Goal: Task Accomplishment & Management: Manage account settings

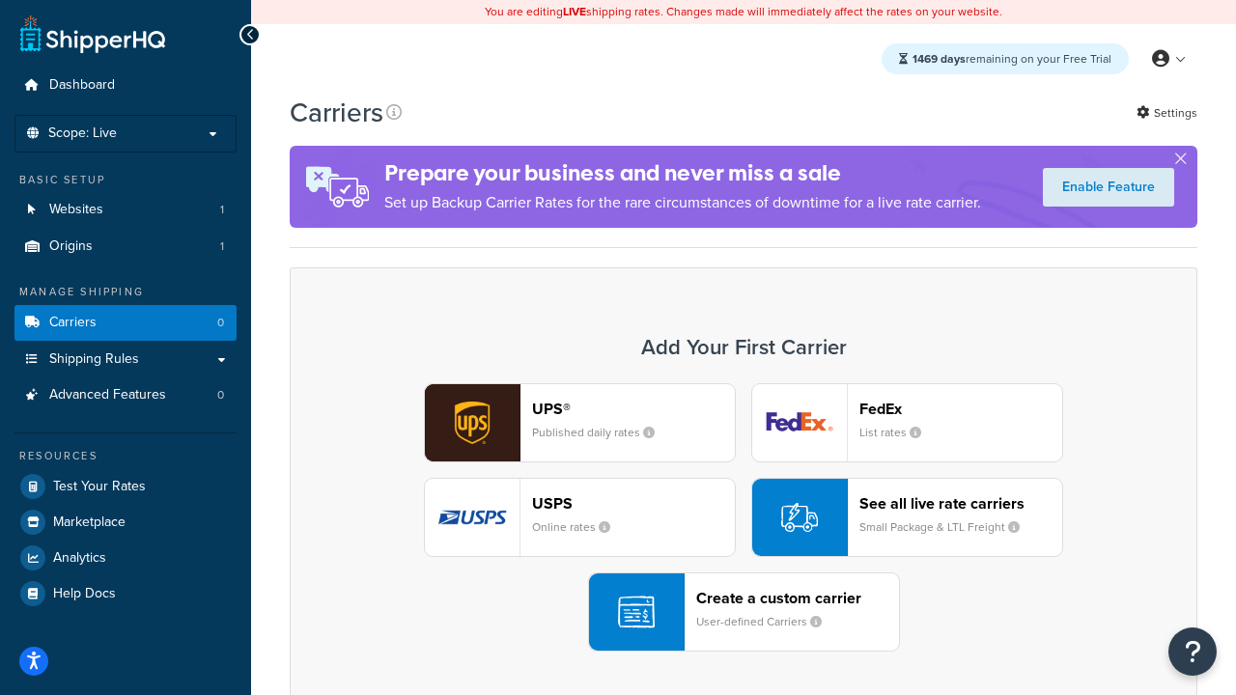
click at [743, 518] on div "UPS® Published daily rates FedEx List rates USPS Online rates See all live rate…" at bounding box center [743, 517] width 867 height 268
click at [961, 408] on header "FedEx" at bounding box center [960, 409] width 203 height 18
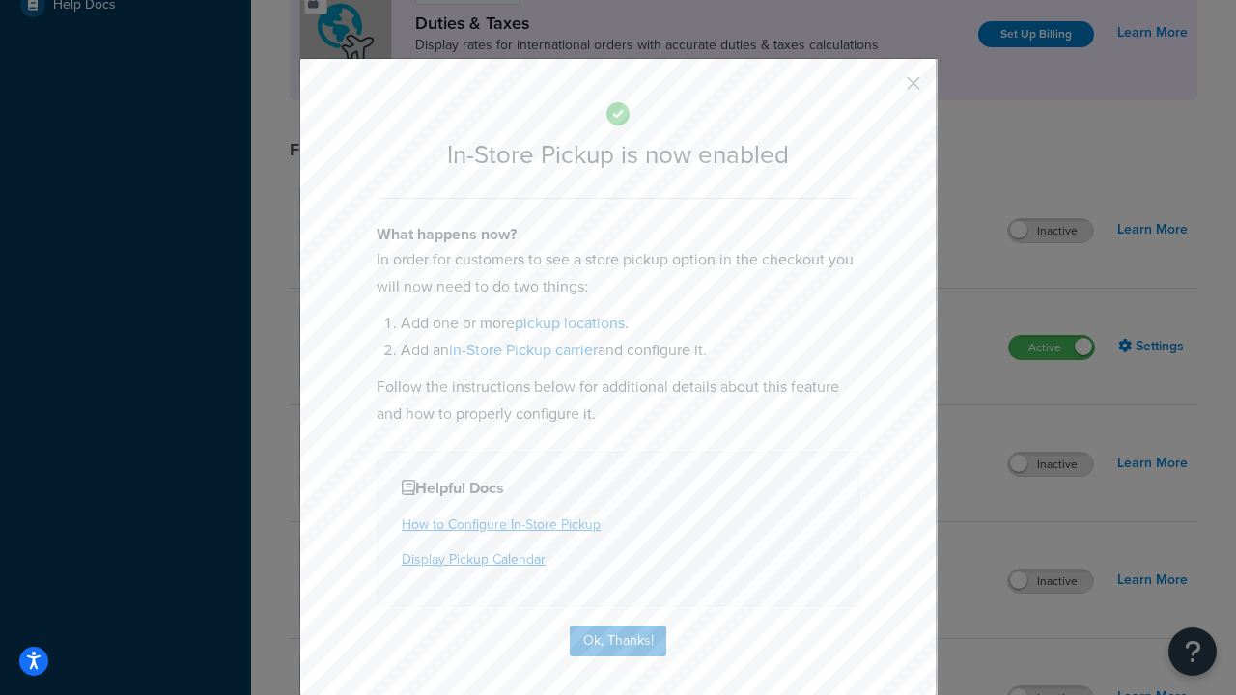
click at [884, 90] on button "button" at bounding box center [884, 90] width 5 height 5
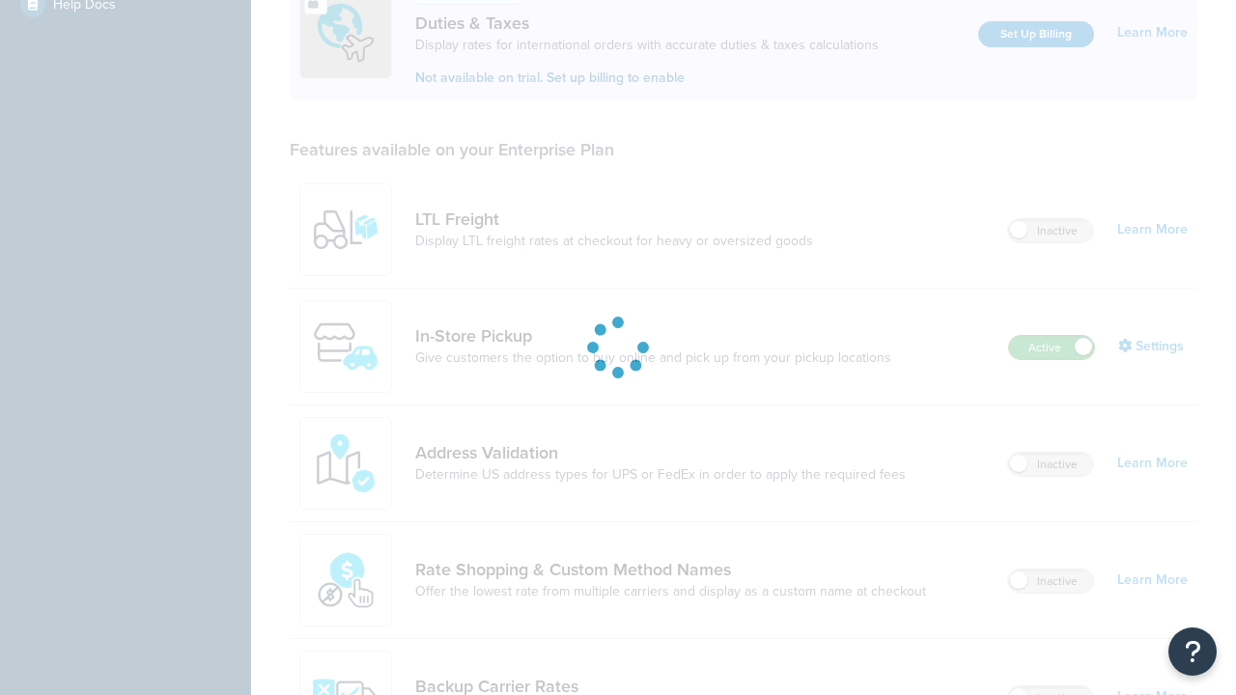
click at [1051, 336] on label "Active" at bounding box center [1051, 347] width 85 height 23
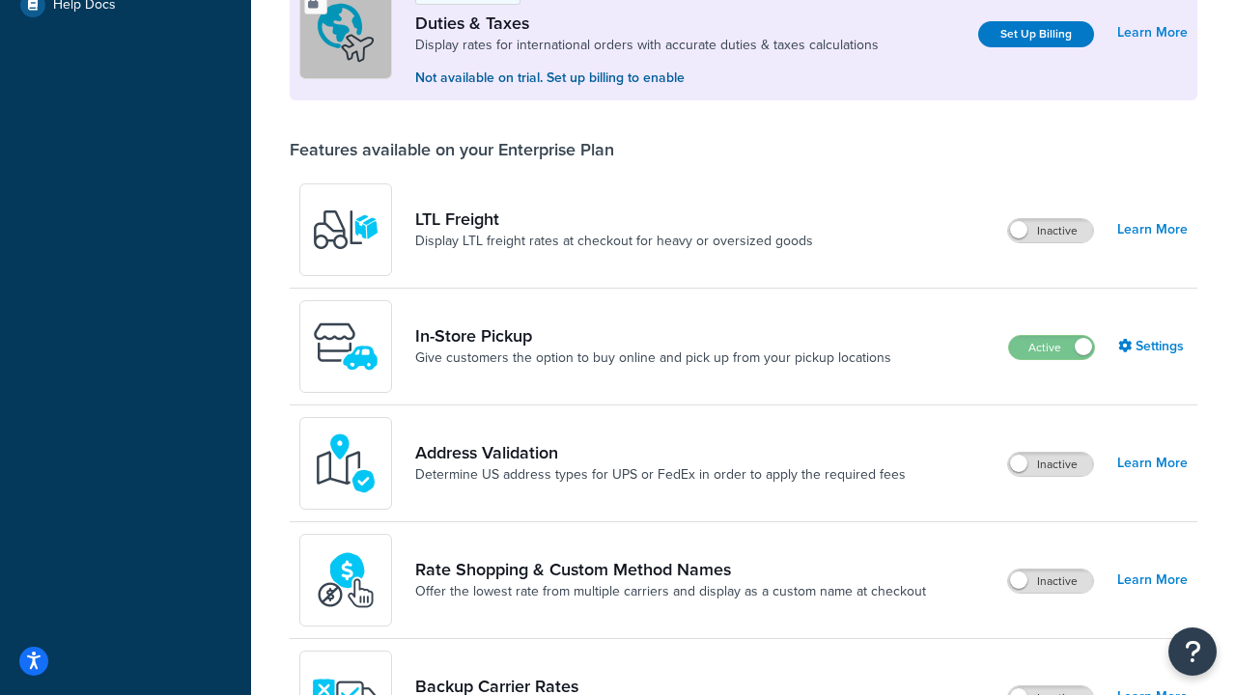
scroll to position [962, 0]
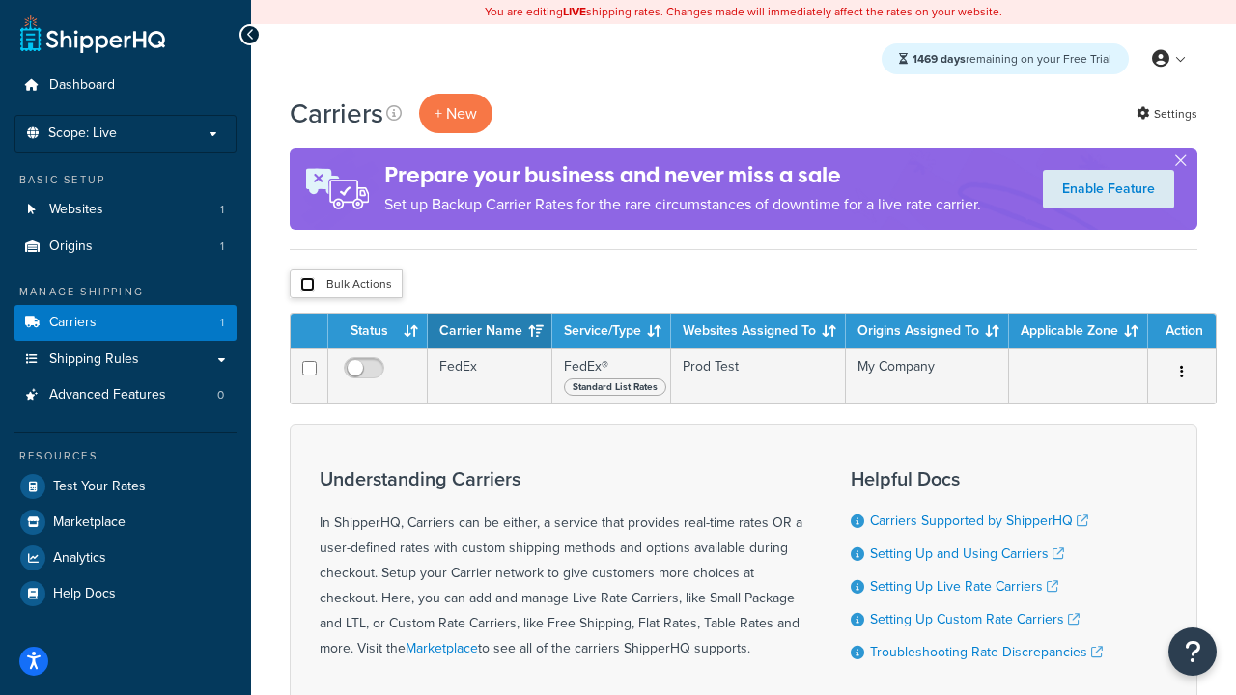
click at [307, 285] on input "checkbox" at bounding box center [307, 284] width 14 height 14
checkbox input "true"
click at [0, 0] on button "Delete" at bounding box center [0, 0] width 0 height 0
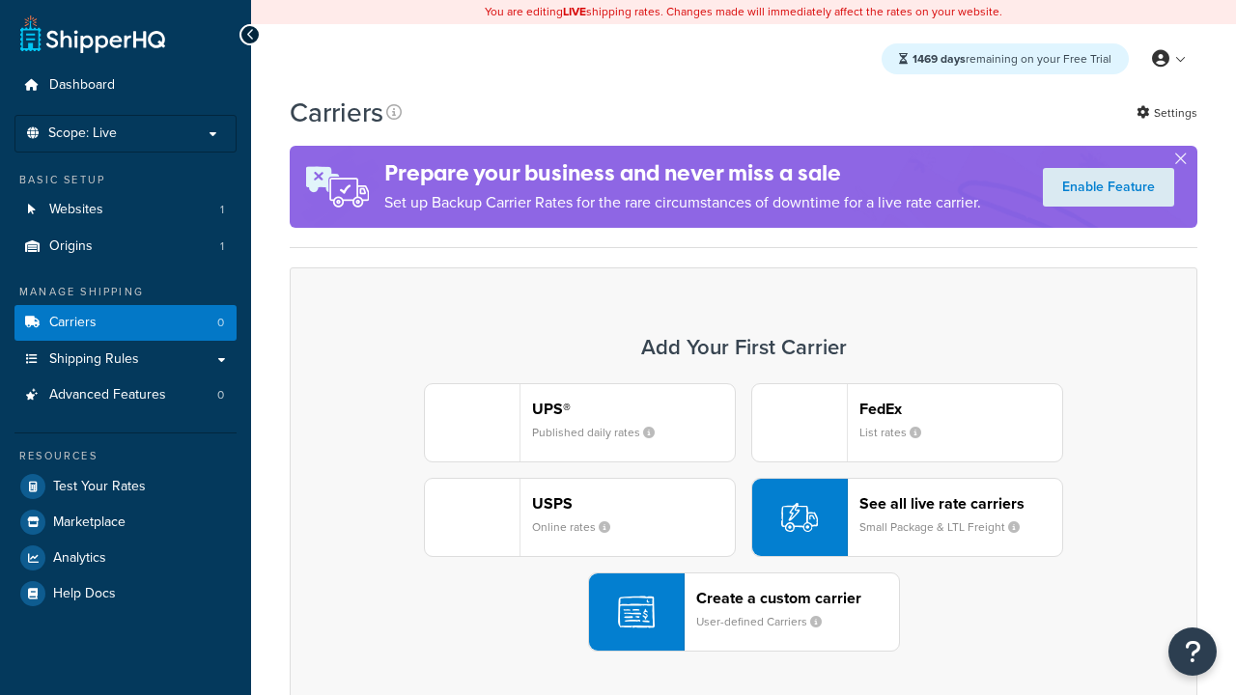
click at [743, 518] on div "UPS® Published daily rates FedEx List rates USPS Online rates See all live rate…" at bounding box center [743, 517] width 867 height 268
click at [961, 408] on header "FedEx" at bounding box center [960, 409] width 203 height 18
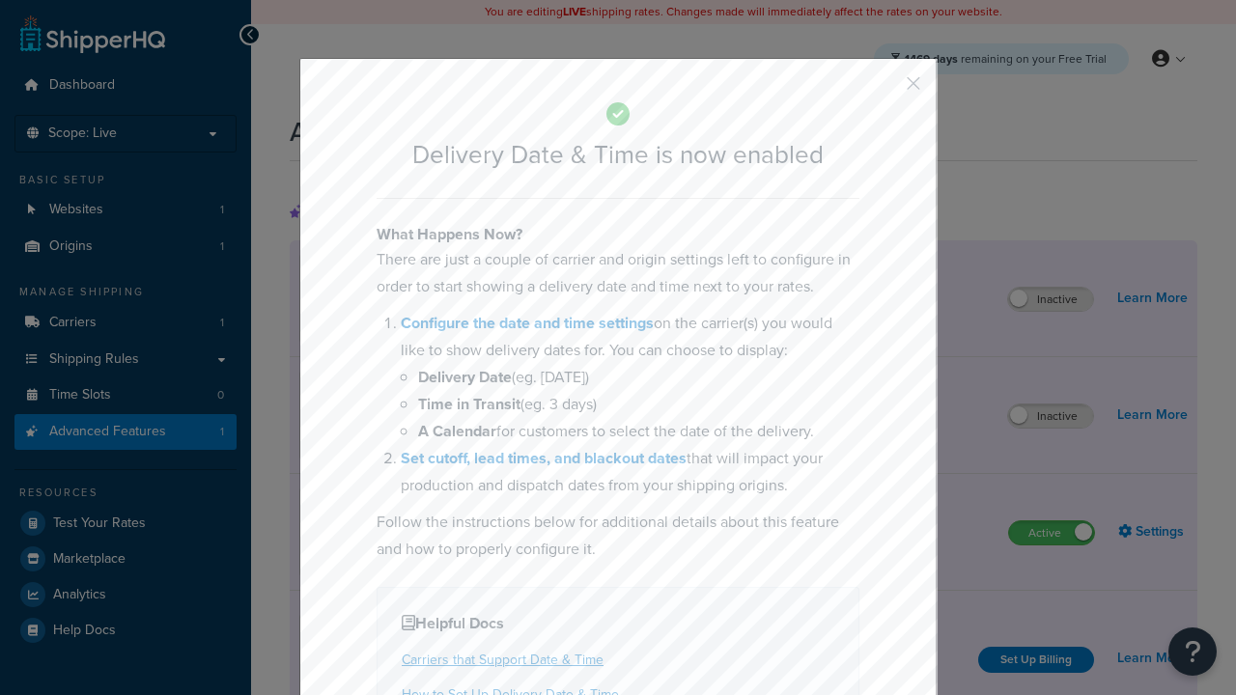
click at [884, 88] on button "button" at bounding box center [884, 90] width 5 height 5
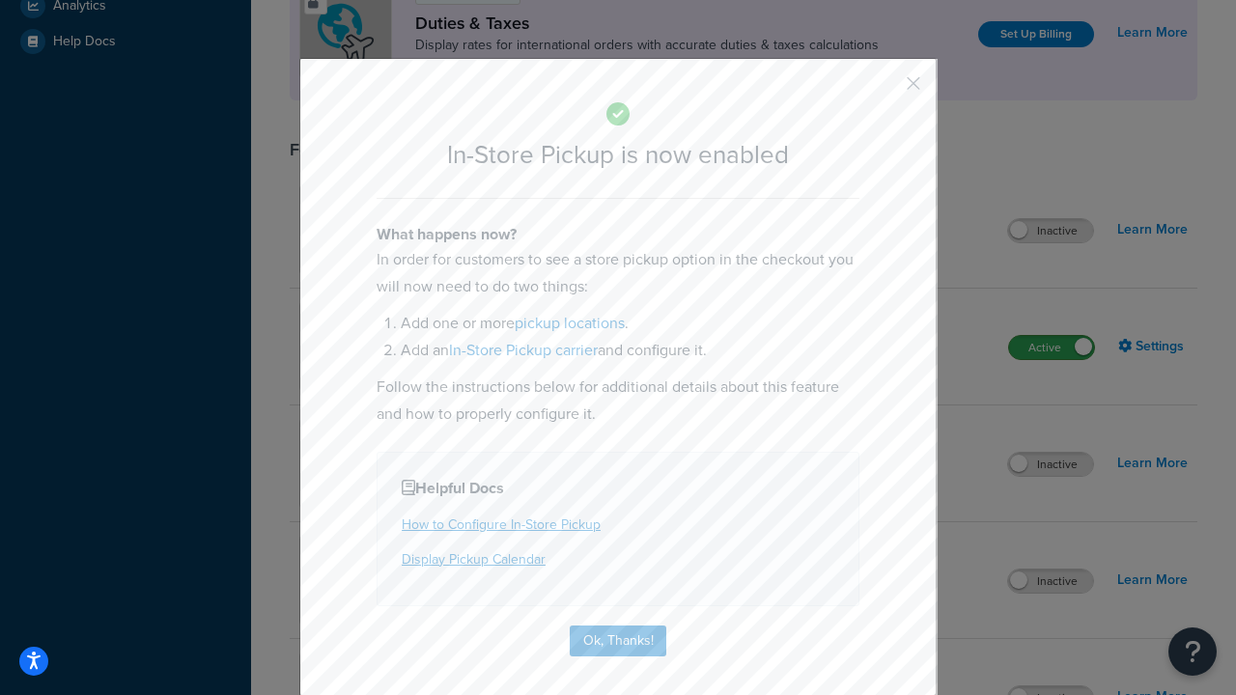
scroll to position [662, 0]
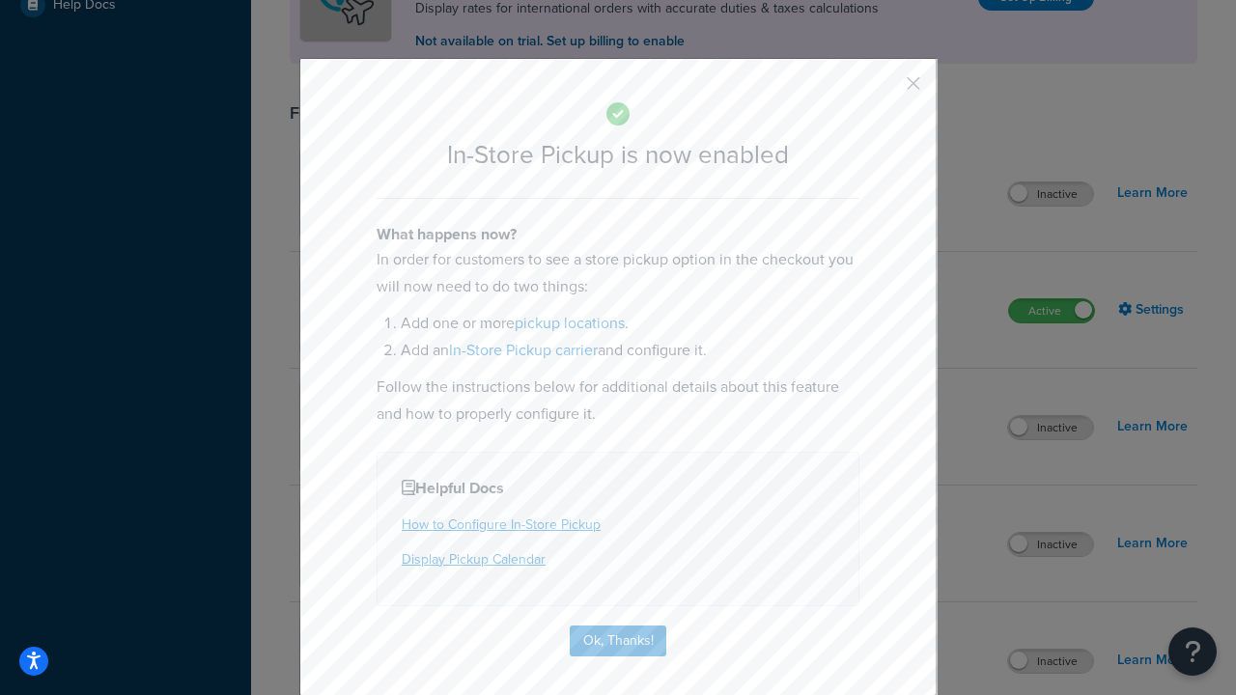
click at [884, 90] on button "button" at bounding box center [884, 90] width 5 height 5
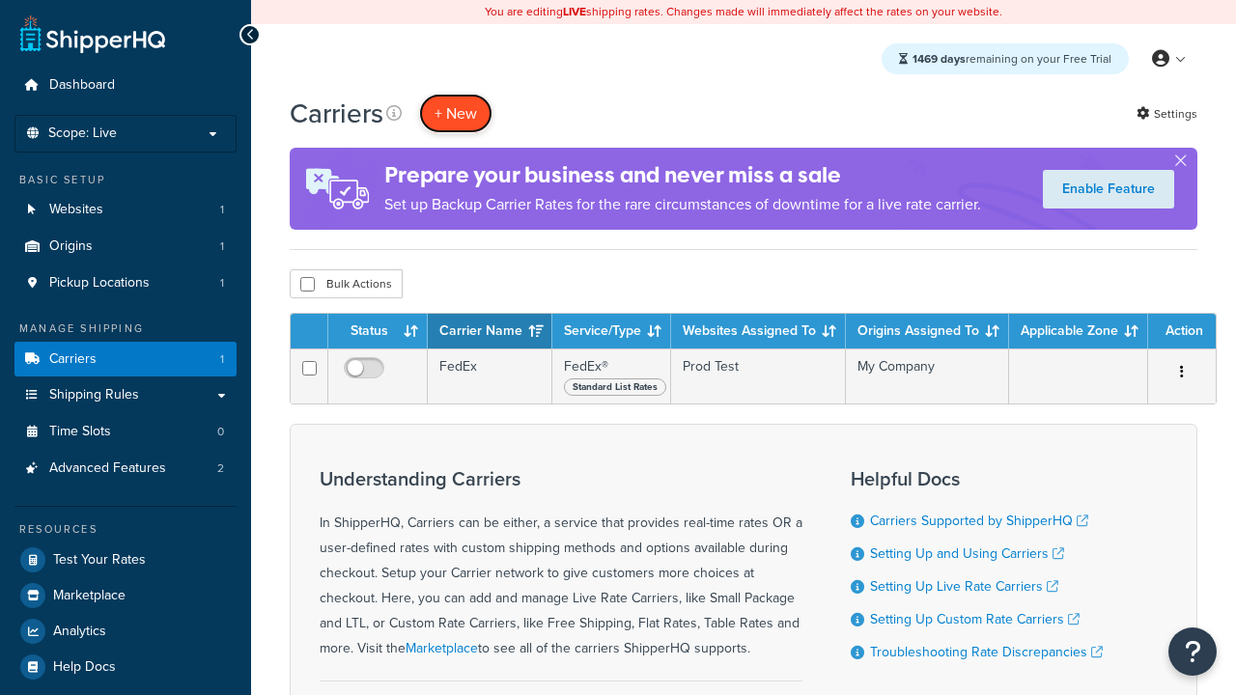
click at [456, 94] on button "+ New" at bounding box center [455, 114] width 73 height 40
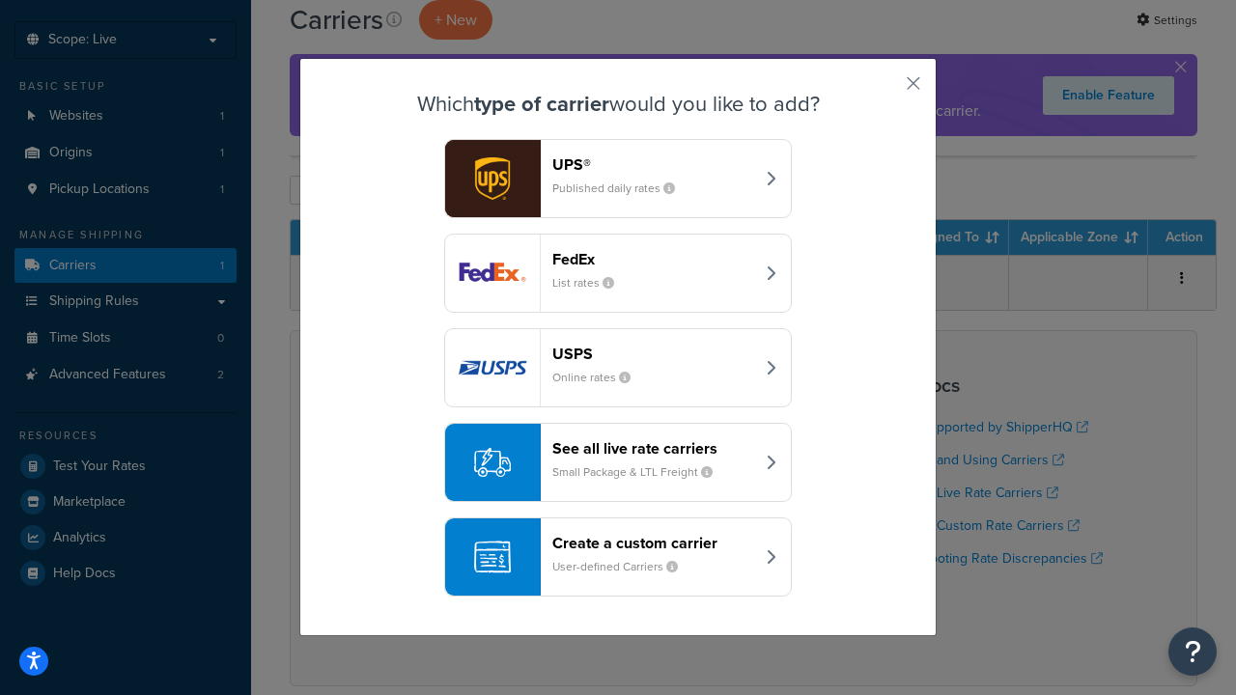
click at [618, 557] on div "Create a custom carrier User-defined Carriers" at bounding box center [653, 557] width 202 height 46
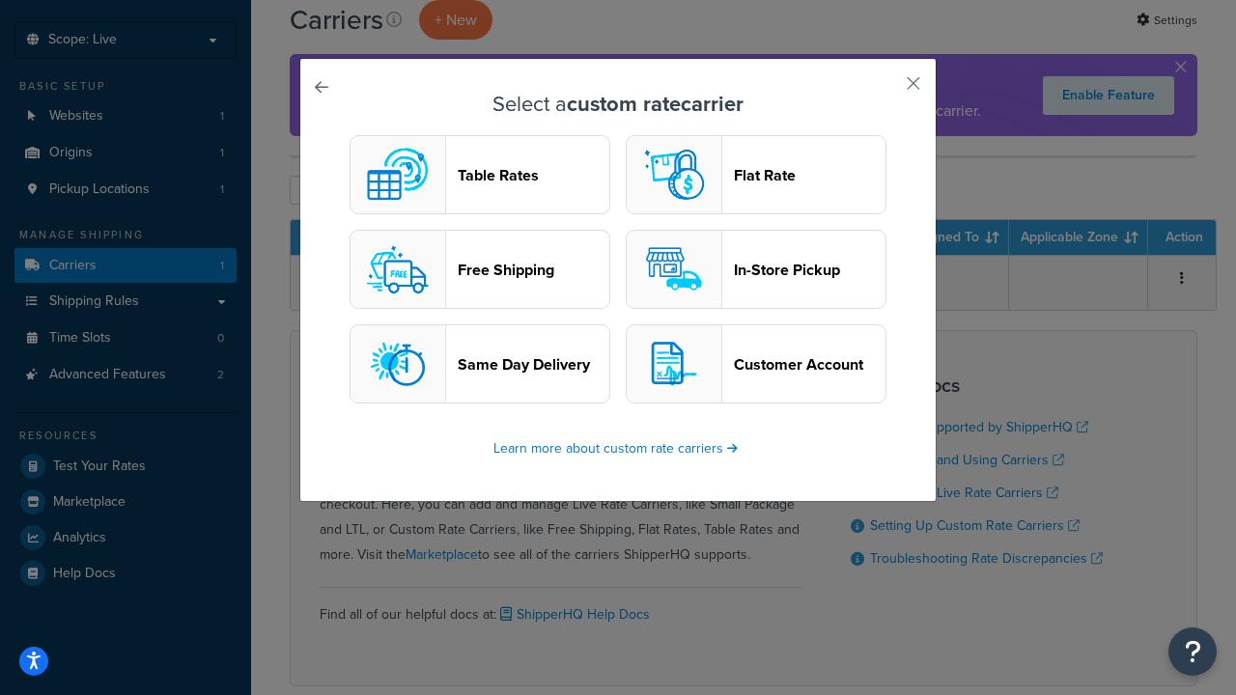
click at [756, 269] on header "In-Store Pickup" at bounding box center [810, 270] width 152 height 18
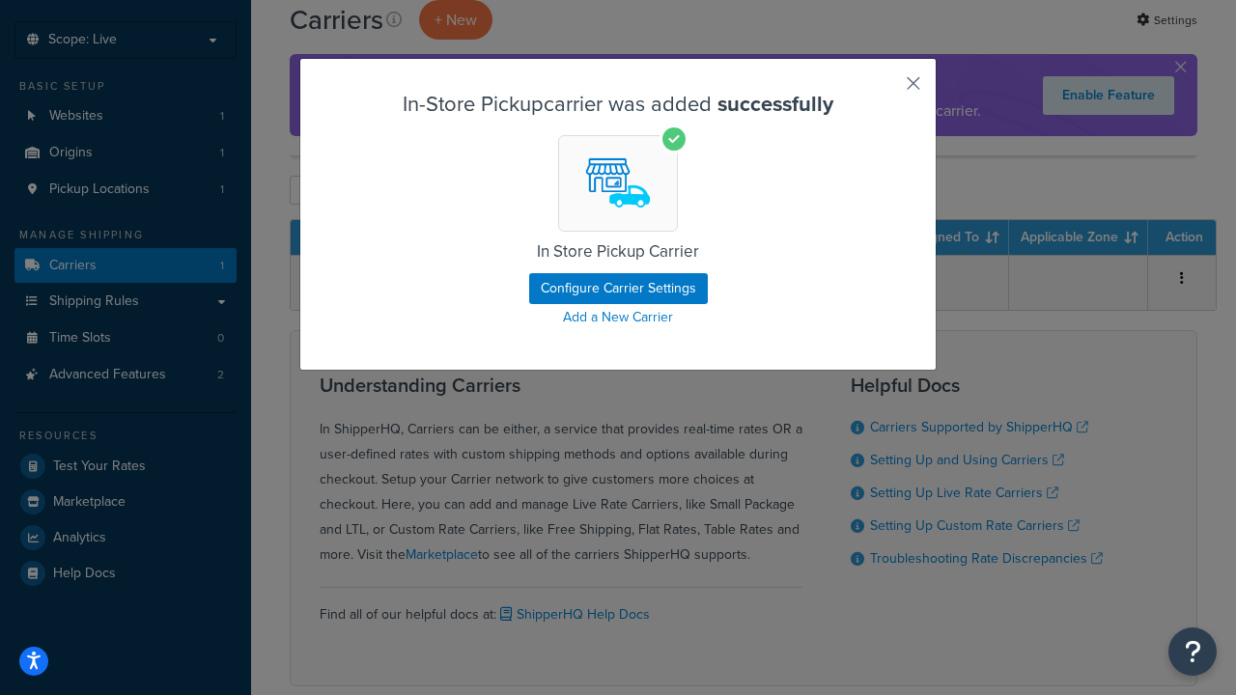
click at [884, 90] on button "button" at bounding box center [884, 90] width 5 height 5
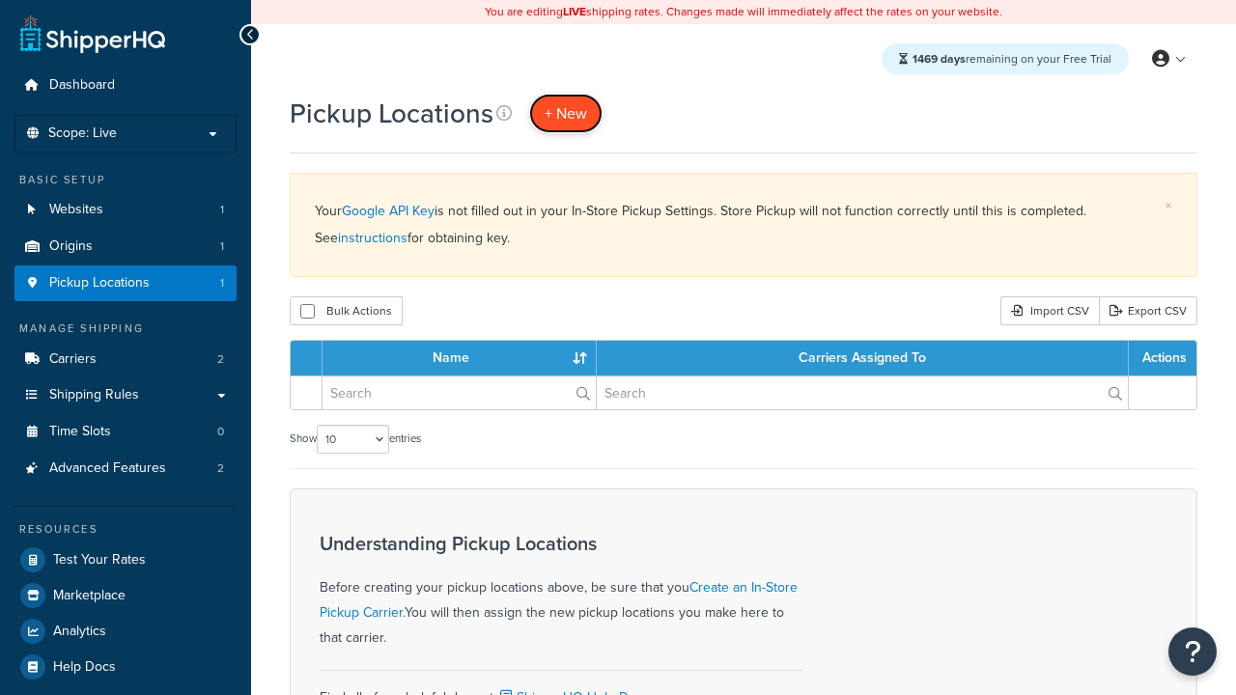
click at [566, 113] on span "+ New" at bounding box center [566, 113] width 42 height 22
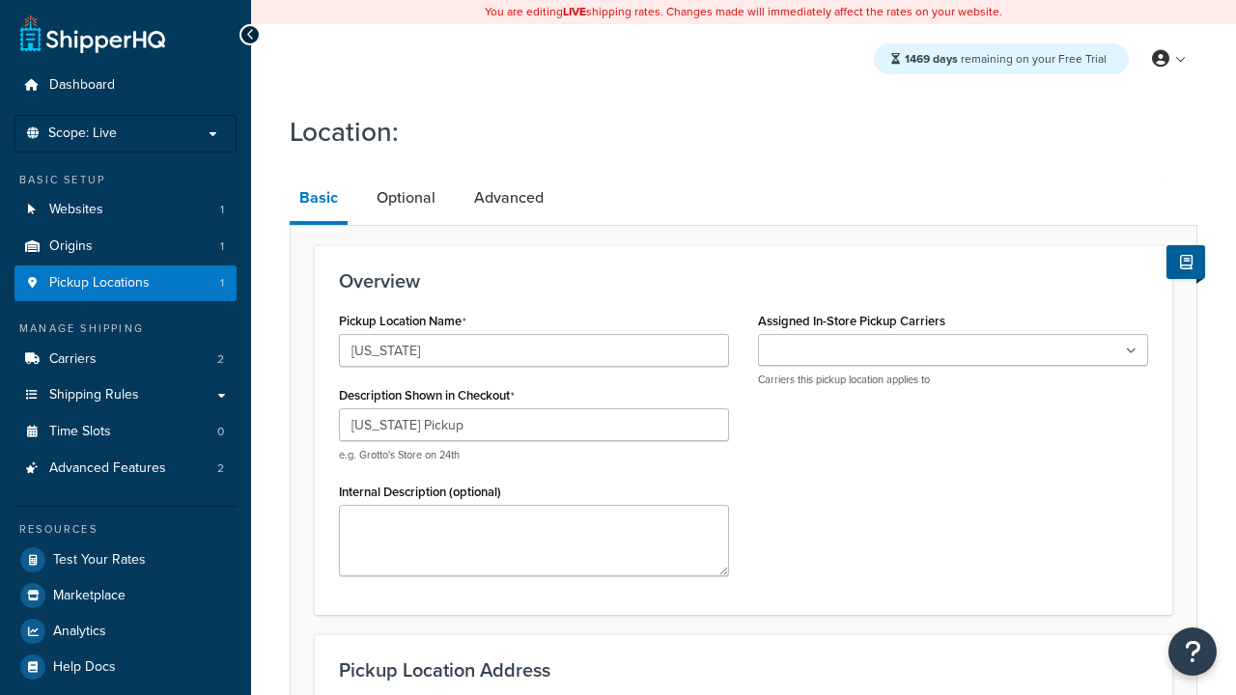
type input "California Pickup"
click at [953, 350] on ul at bounding box center [953, 350] width 390 height 32
type input "3385 Michelson Drive"
type input "Suite B"
type input "Irvine"
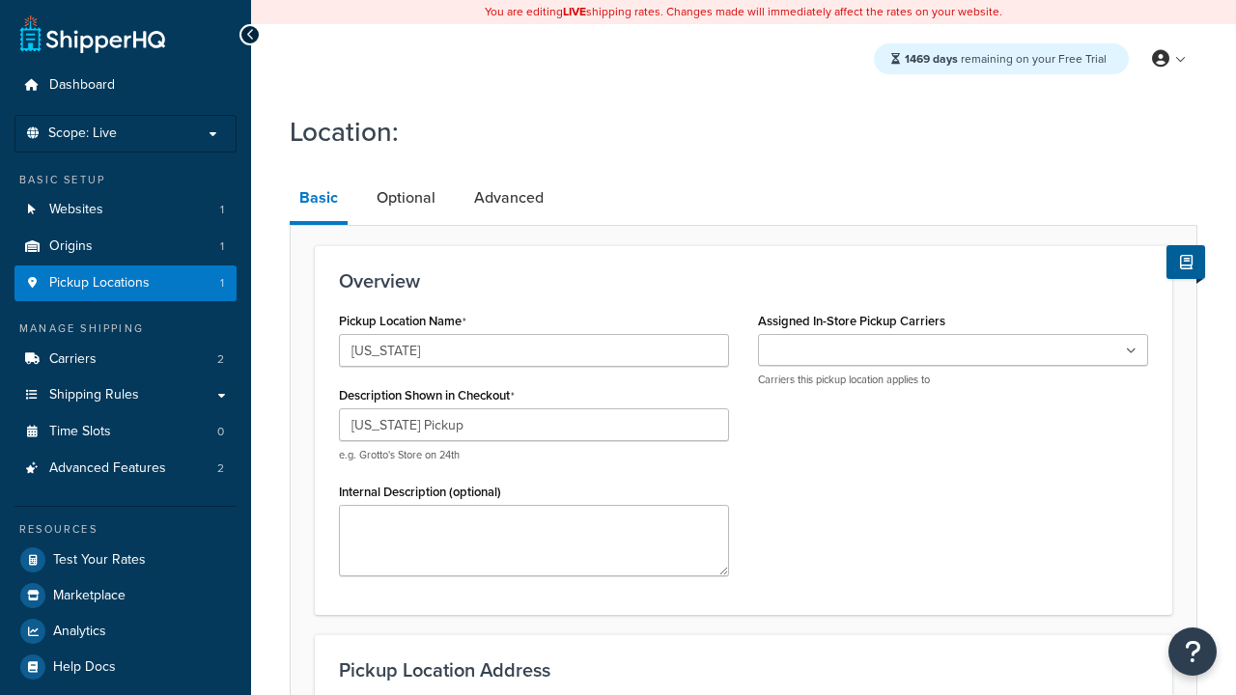
select select "5"
type input "Irvine"
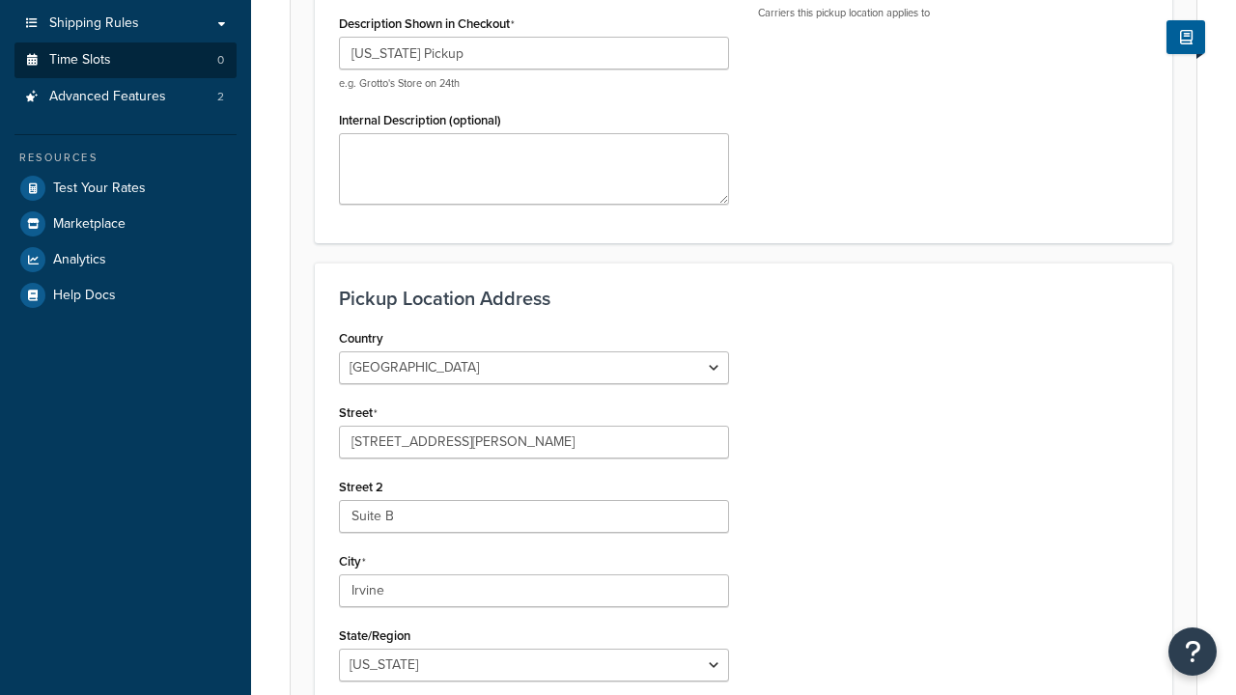
type input "92612"
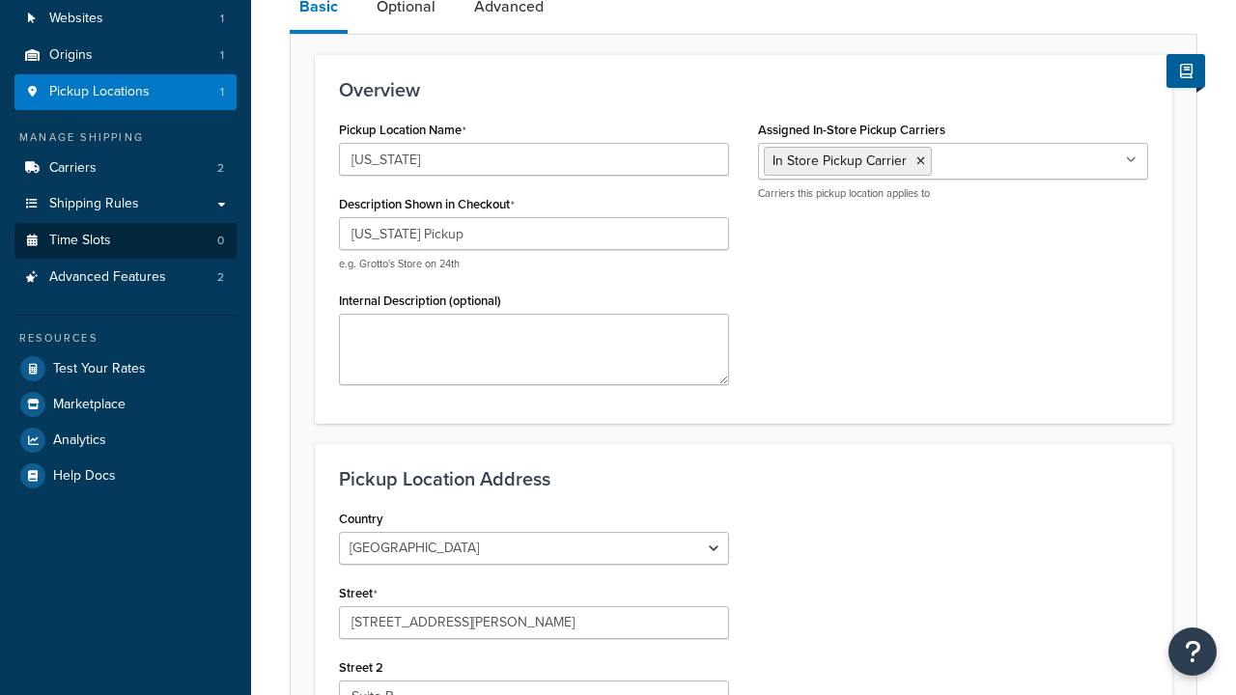
click at [126, 259] on link "Time Slots 0" at bounding box center [125, 241] width 222 height 36
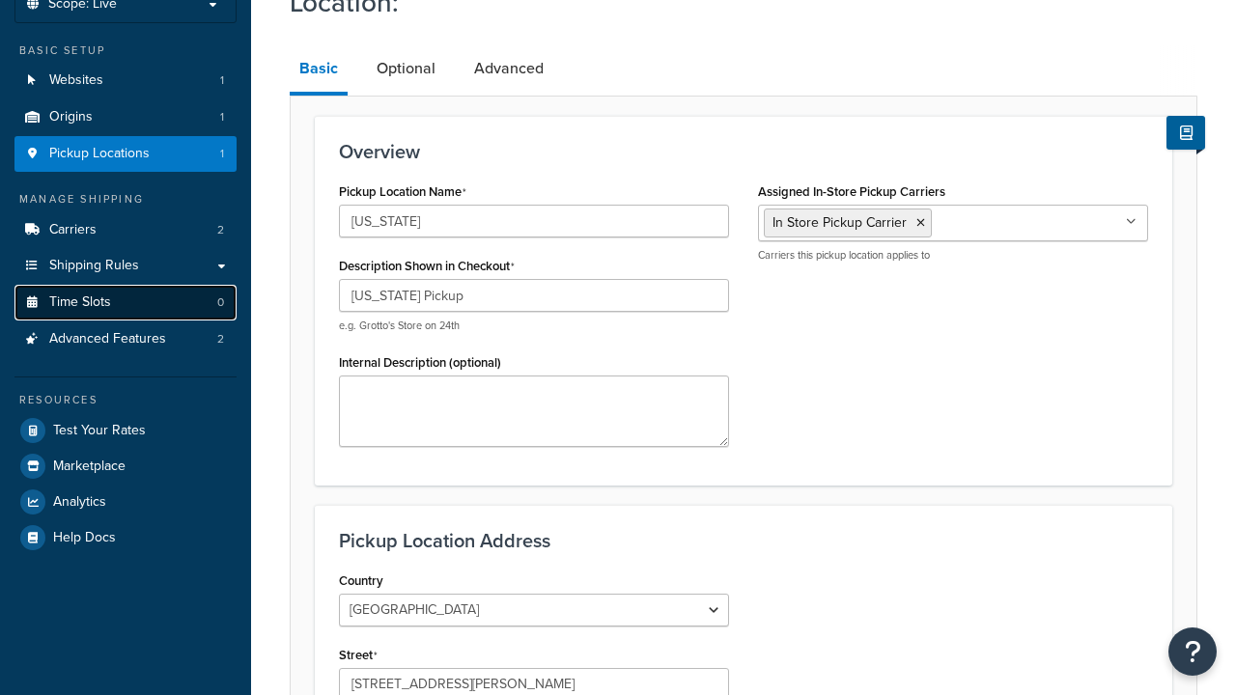
scroll to position [0, 0]
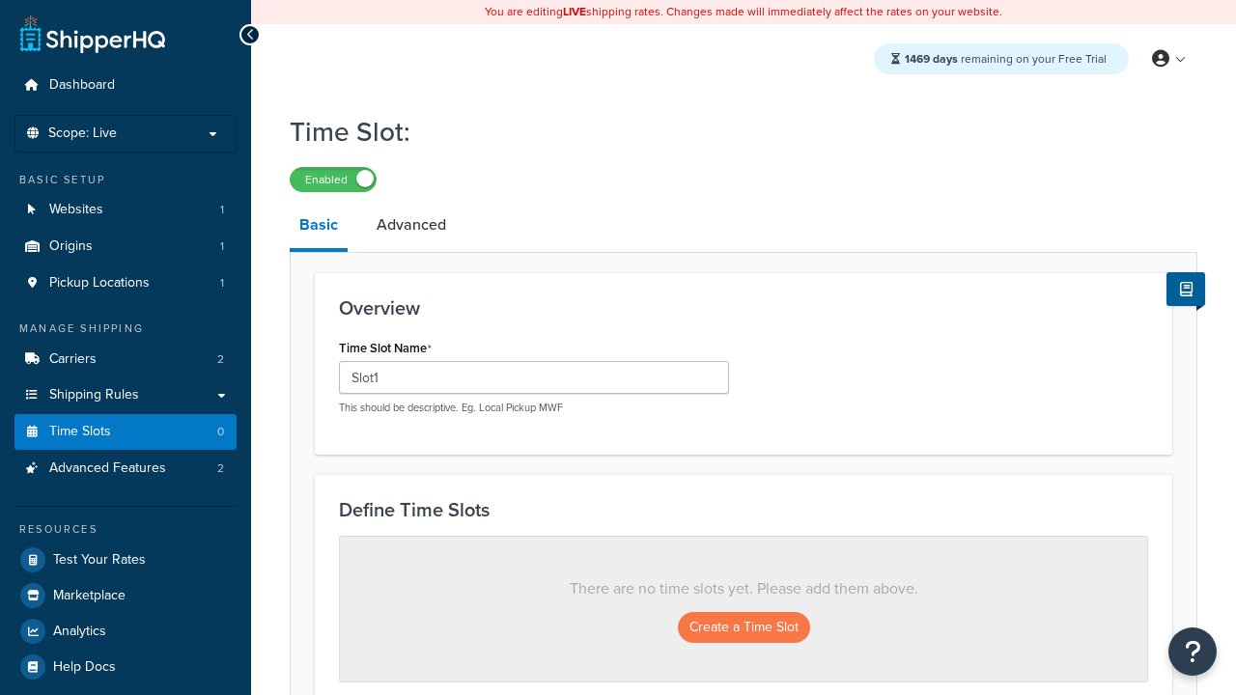
type input "Slot1"
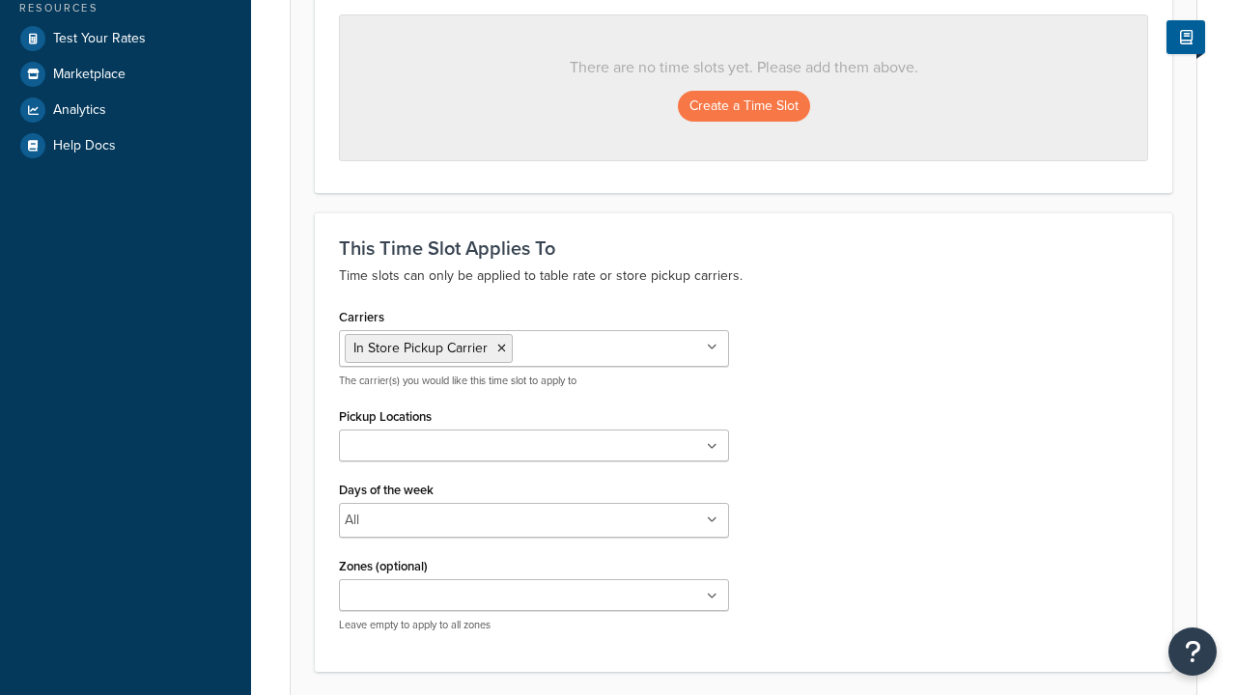
click at [534, 447] on ul at bounding box center [534, 446] width 390 height 32
click at [743, 107] on button "Create a Time Slot" at bounding box center [744, 106] width 132 height 31
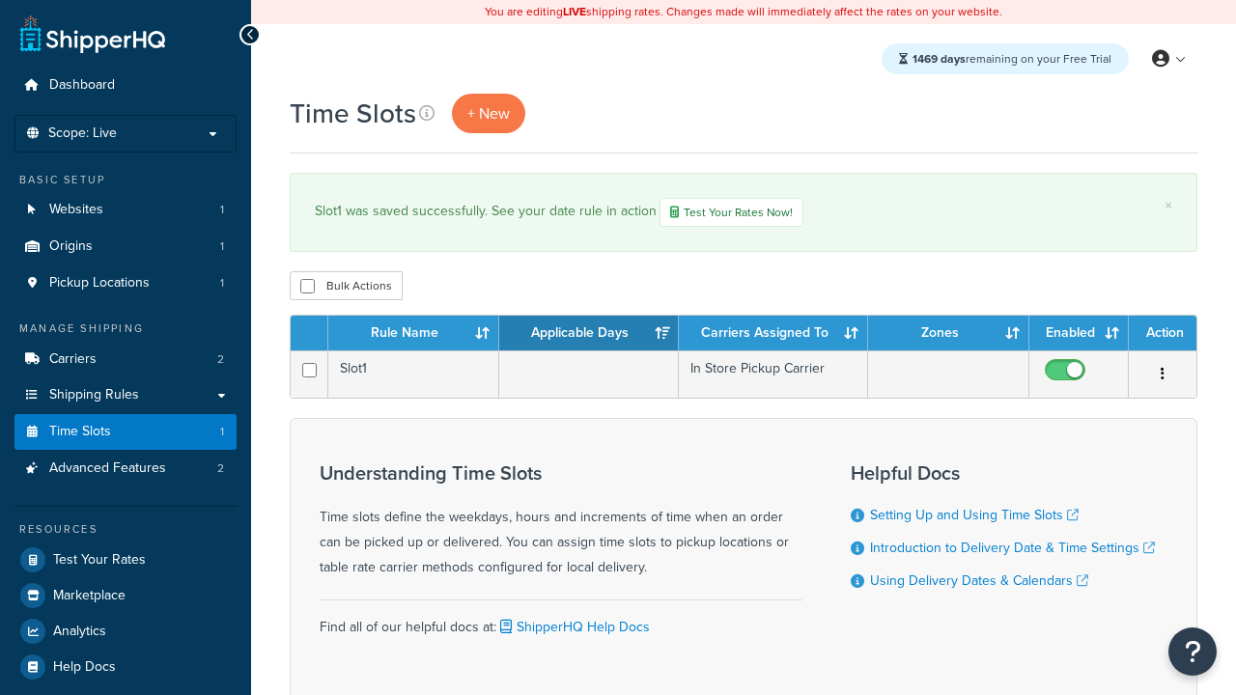
click at [413, 335] on th "Rule Name" at bounding box center [413, 333] width 171 height 35
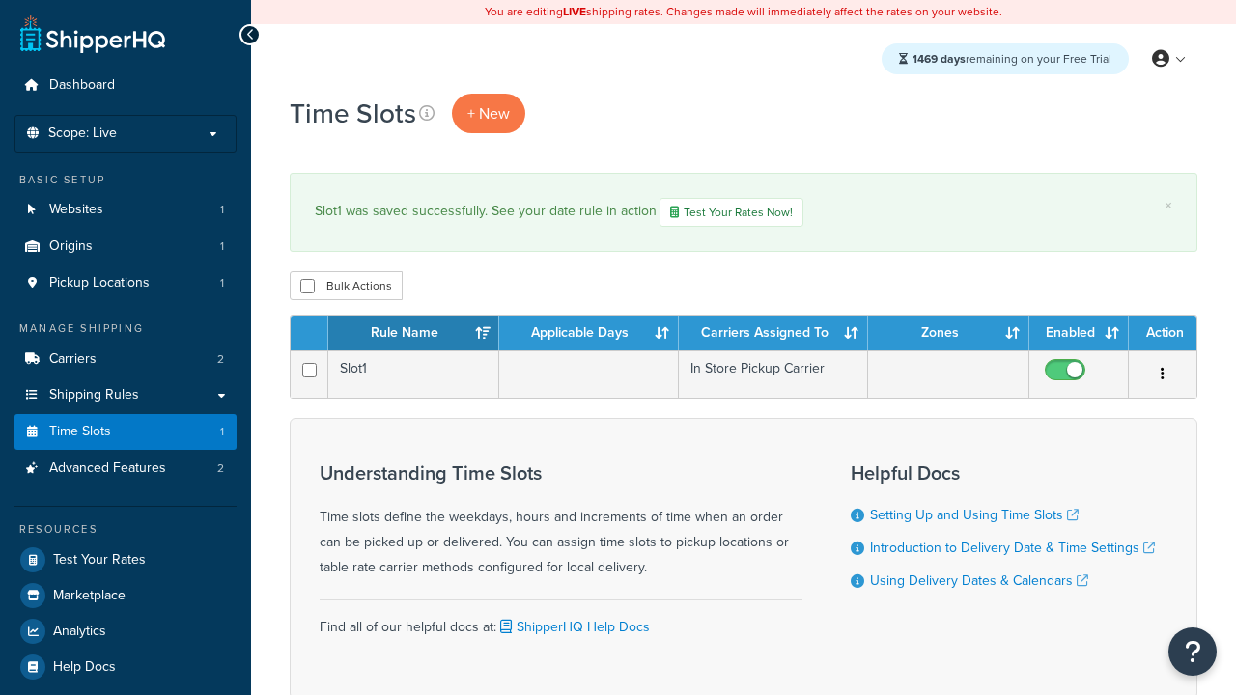
click at [589, 335] on th "Applicable Days" at bounding box center [589, 333] width 180 height 35
click at [773, 335] on th "Carriers Assigned To" at bounding box center [773, 333] width 189 height 35
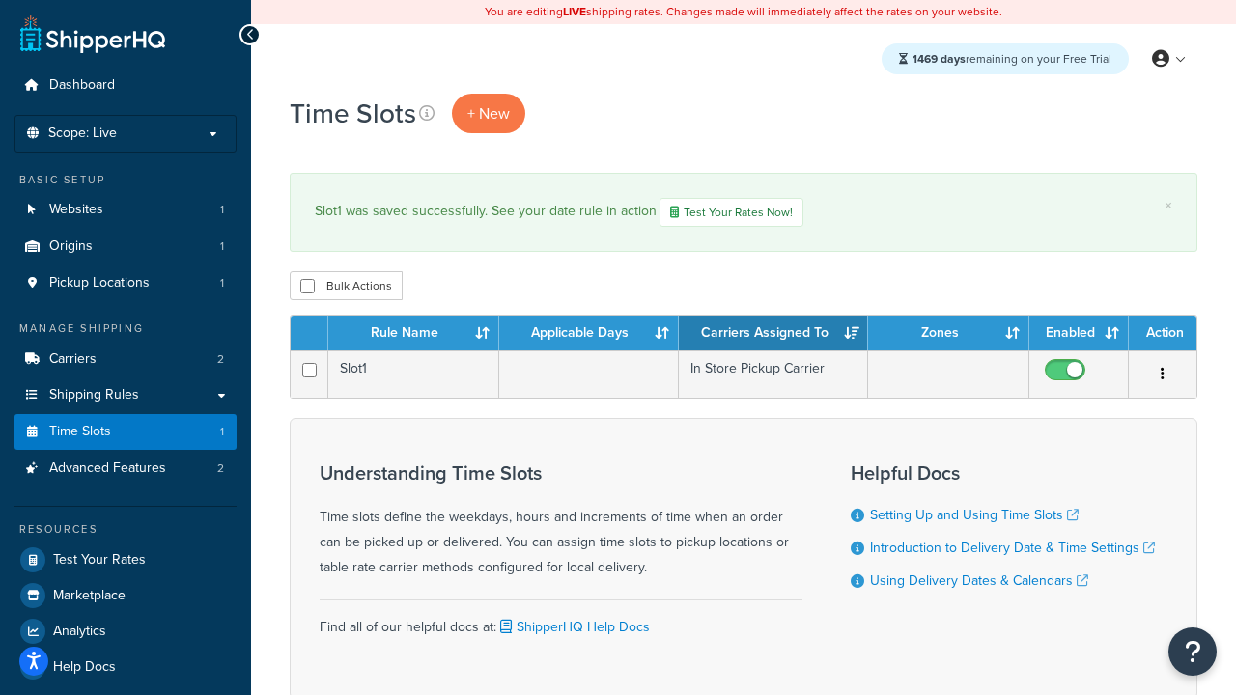
click at [773, 335] on th "Carriers Assigned To" at bounding box center [773, 333] width 189 height 35
click at [948, 335] on th "Zones" at bounding box center [948, 333] width 161 height 35
click at [1078, 335] on th "Enabled" at bounding box center [1078, 333] width 99 height 35
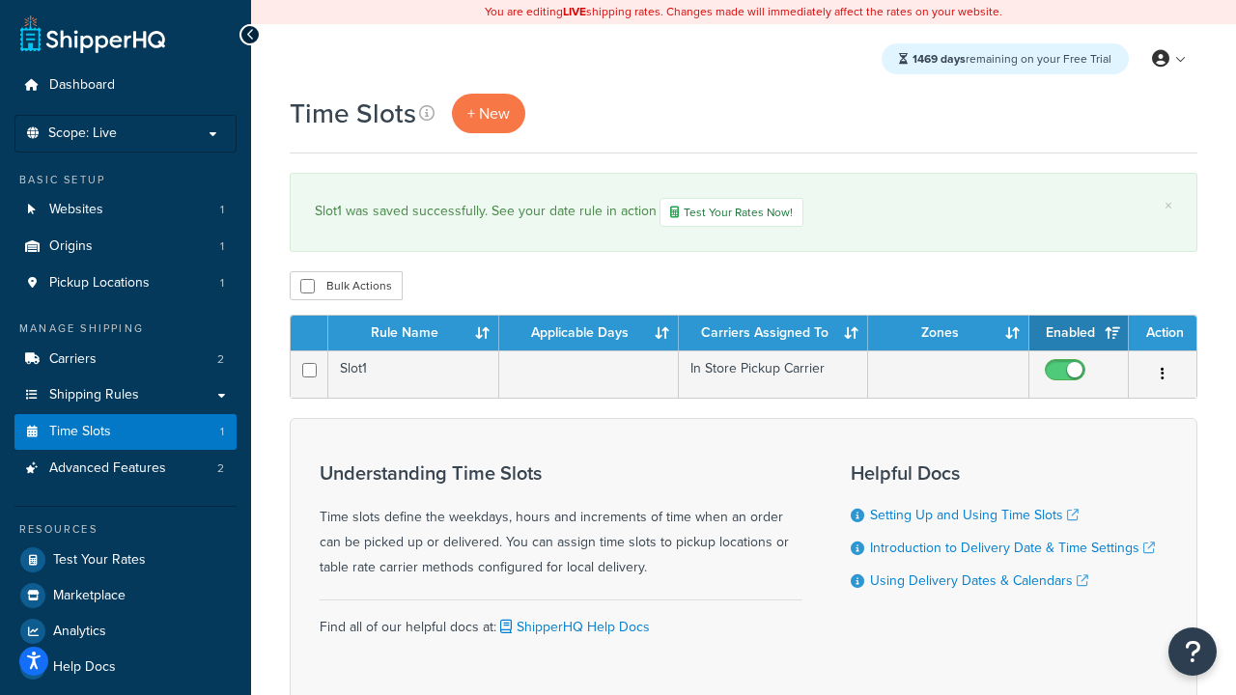
click at [1162, 335] on th "Action" at bounding box center [1163, 333] width 68 height 35
click at [307, 288] on input "checkbox" at bounding box center [307, 286] width 14 height 14
checkbox input "true"
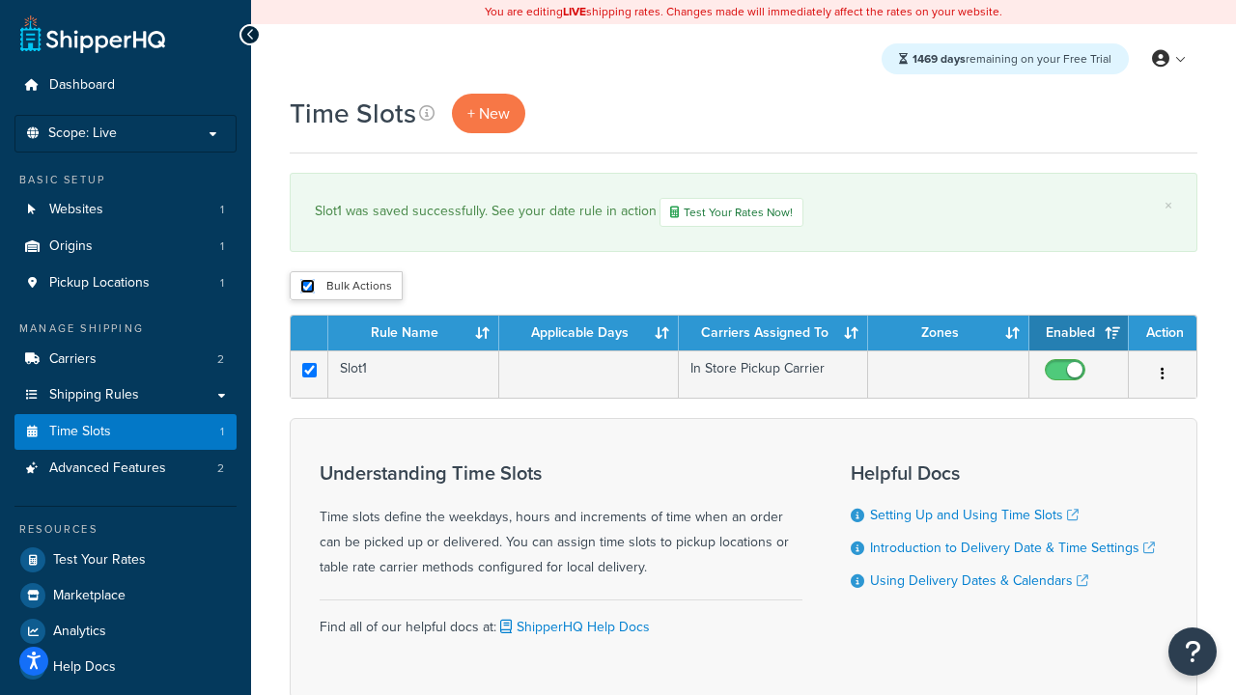
click at [0, 0] on button "Delete" at bounding box center [0, 0] width 0 height 0
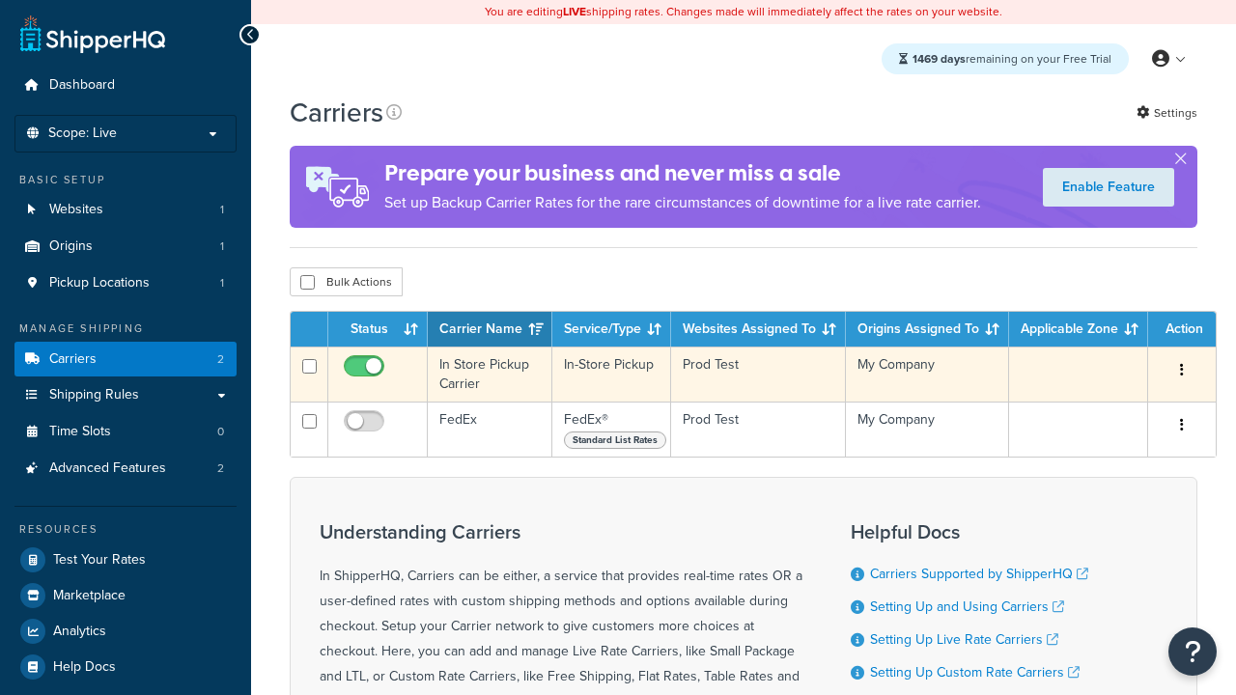
click at [1182, 372] on icon "button" at bounding box center [1182, 370] width 4 height 14
click at [0, 0] on link "Delete" at bounding box center [0, 0] width 0 height 0
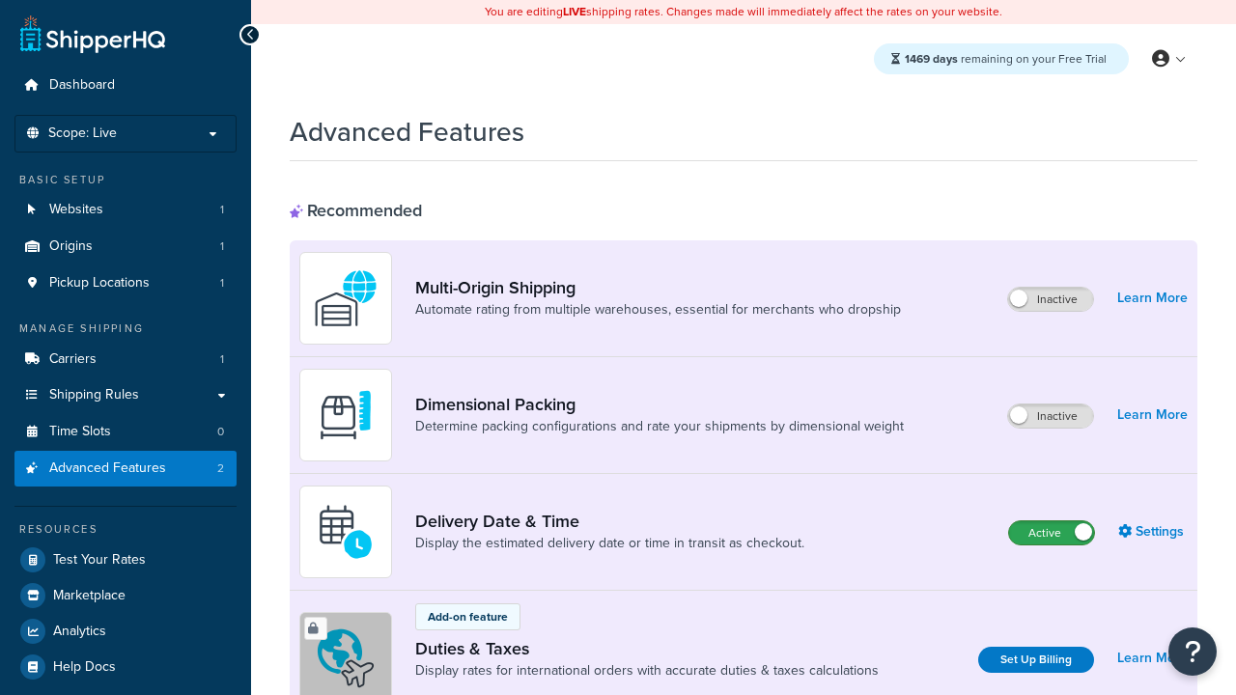
click at [1051, 533] on label "Active" at bounding box center [1051, 532] width 85 height 23
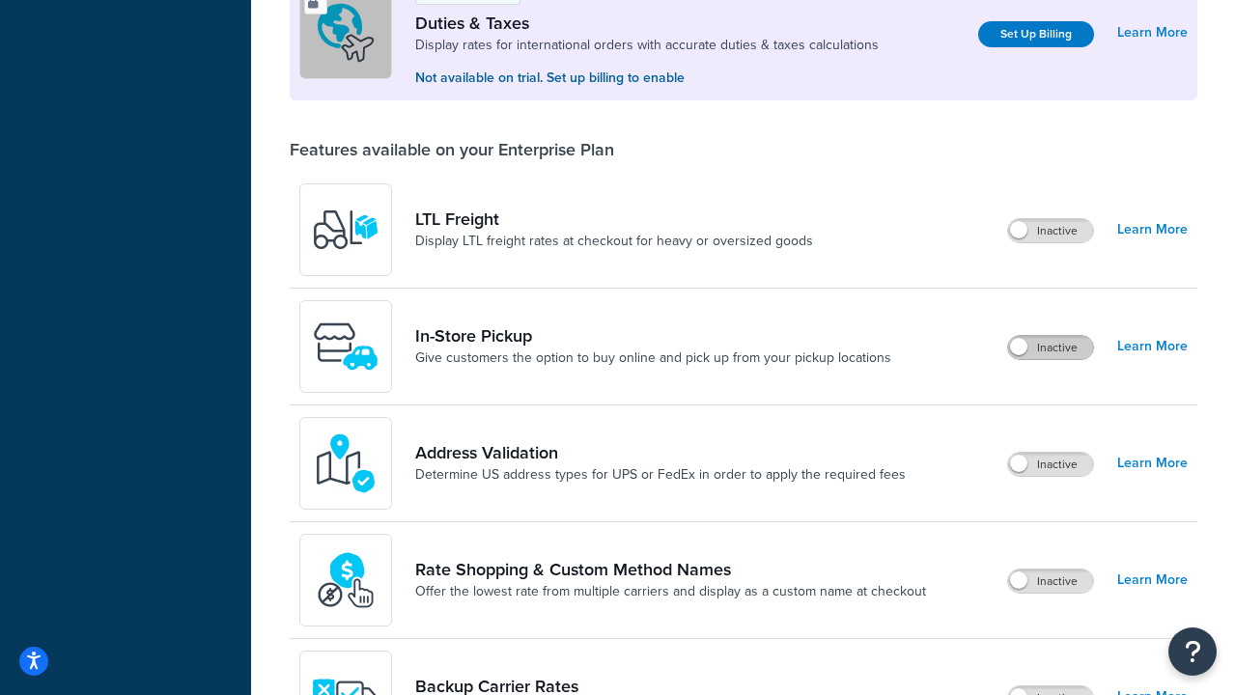
scroll to position [589, 0]
